Goal: Communication & Community: Answer question/provide support

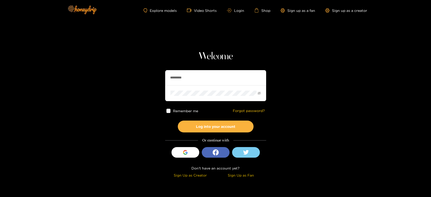
drag, startPoint x: 204, startPoint y: 75, endPoint x: 159, endPoint y: 79, distance: 45.6
click at [159, 79] on section "Welcome ********* Remember me Forgot password? Log into your account Or continu…" at bounding box center [215, 89] width 431 height 179
paste input "text"
type input "********"
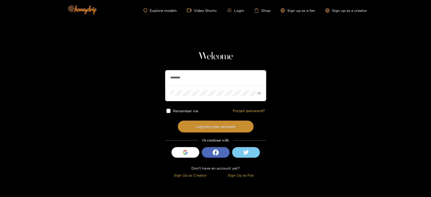
click at [201, 126] on button "Log into your account" at bounding box center [216, 127] width 76 height 12
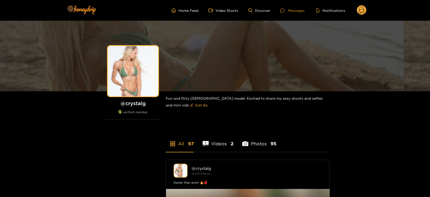
click at [295, 9] on div "Messages" at bounding box center [292, 11] width 24 height 6
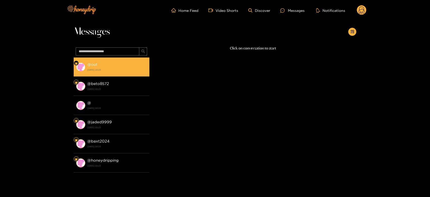
click at [113, 64] on div "@ out [DATE] 20:23" at bounding box center [117, 66] width 60 height 11
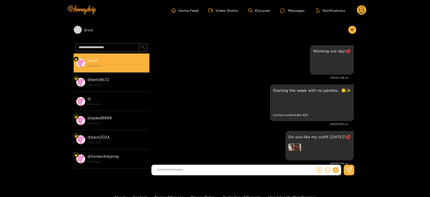
scroll to position [888, 0]
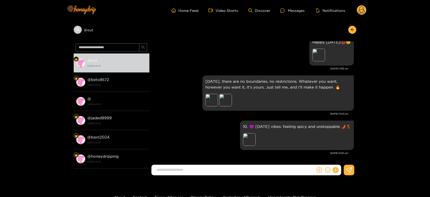
click at [257, 69] on div "[DATE] 11:02 am" at bounding box center [250, 69] width 197 height 4
click at [226, 102] on div "Preview" at bounding box center [225, 100] width 13 height 13
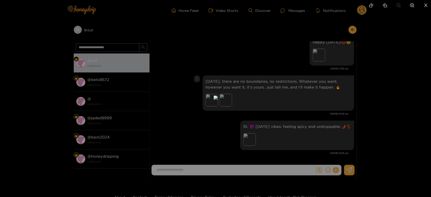
click at [310, 100] on div at bounding box center [215, 98] width 431 height 197
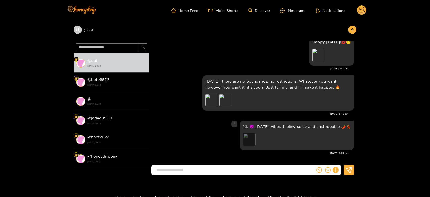
click at [246, 140] on div "Preview" at bounding box center [249, 139] width 13 height 13
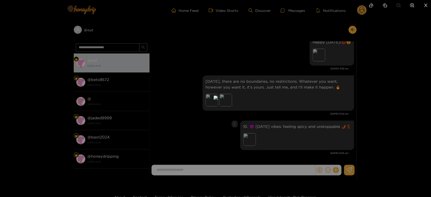
click at [309, 128] on div at bounding box center [215, 98] width 431 height 197
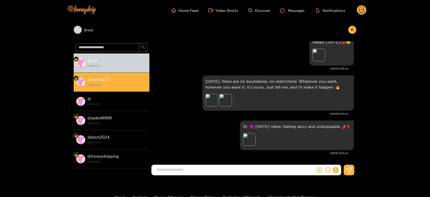
click at [112, 87] on div "@ beto8572 [DATE] 20:23" at bounding box center [117, 81] width 60 height 11
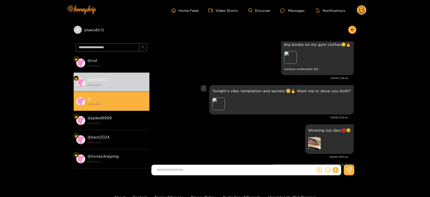
scroll to position [719, 0]
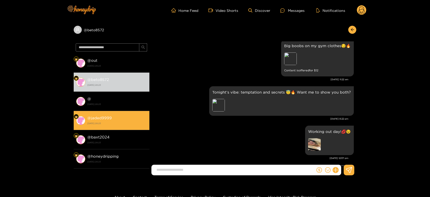
click at [100, 119] on strong "@ jaded9999" at bounding box center [99, 118] width 24 height 4
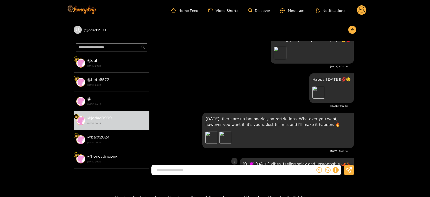
scroll to position [776, 0]
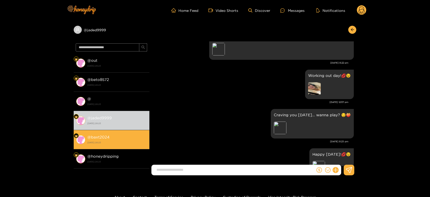
click at [131, 137] on div "@ baxt2024 [DATE] 20:23" at bounding box center [117, 139] width 60 height 11
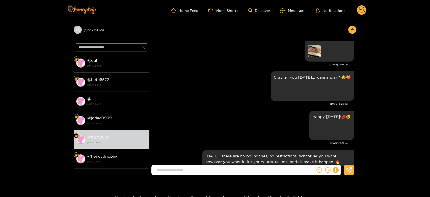
scroll to position [747, 0]
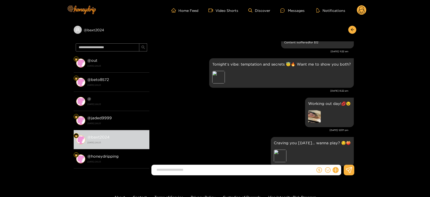
click at [363, 7] on icon at bounding box center [362, 11] width 6 height 9
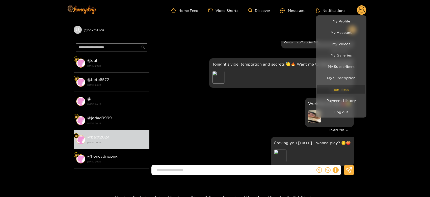
click at [347, 86] on link "Earnings" at bounding box center [341, 89] width 48 height 9
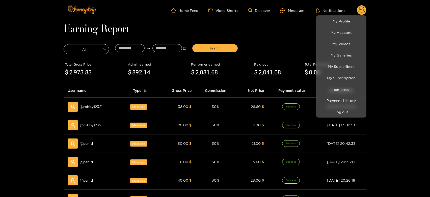
click at [91, 108] on div at bounding box center [215, 98] width 430 height 197
click at [91, 108] on span "@ robby12321" at bounding box center [91, 107] width 23 height 6
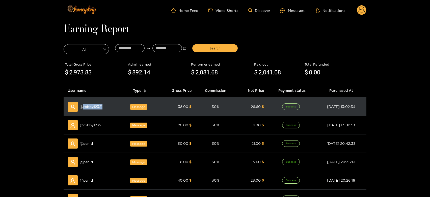
copy span "robby12321"
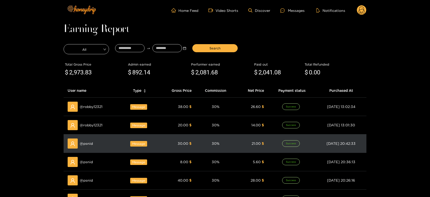
click at [86, 144] on span "@ psnid" at bounding box center [86, 144] width 13 height 6
copy span "psnid"
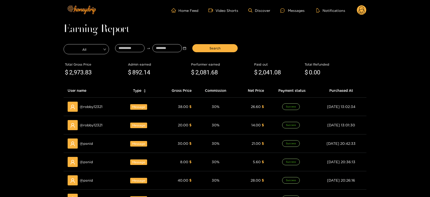
click at [286, 12] on div at bounding box center [284, 10] width 8 height 4
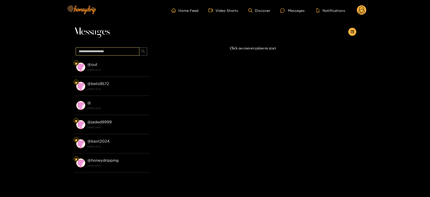
click at [86, 55] on input "text" at bounding box center [108, 51] width 64 height 8
paste input "*****"
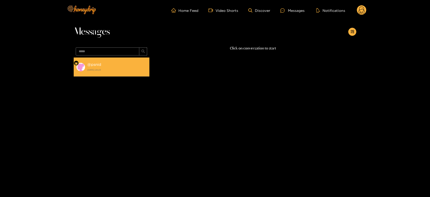
click at [105, 62] on div "@ psnid [DATE] 20:23" at bounding box center [117, 66] width 60 height 11
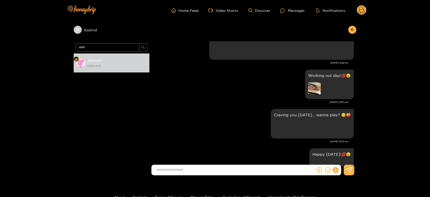
scroll to position [697, 0]
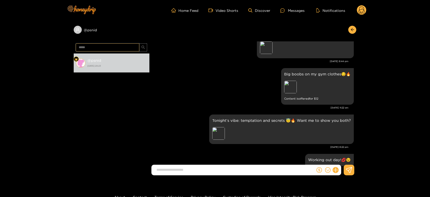
click at [111, 49] on input "*****" at bounding box center [108, 47] width 64 height 8
paste input "*****"
type input "**********"
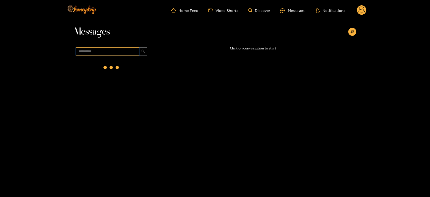
scroll to position [0, 0]
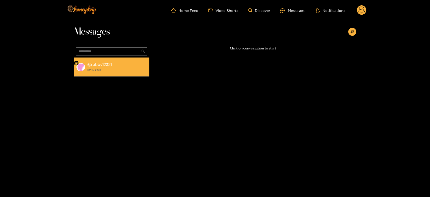
click at [118, 63] on div "@ robby12321 [DATE] 20:23" at bounding box center [117, 66] width 60 height 11
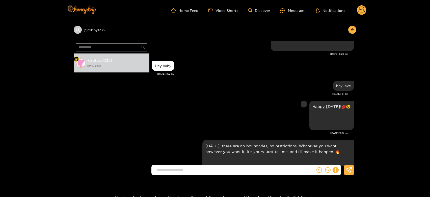
scroll to position [786, 0]
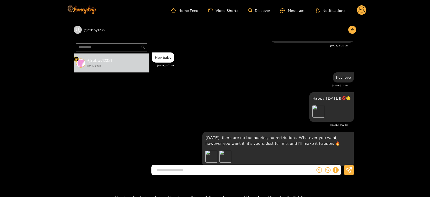
click at [361, 14] on circle at bounding box center [362, 10] width 10 height 10
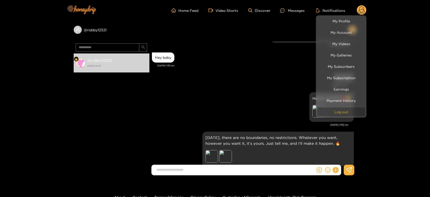
click at [337, 111] on button "Log out" at bounding box center [341, 112] width 48 height 9
